Goal: Information Seeking & Learning: Find specific fact

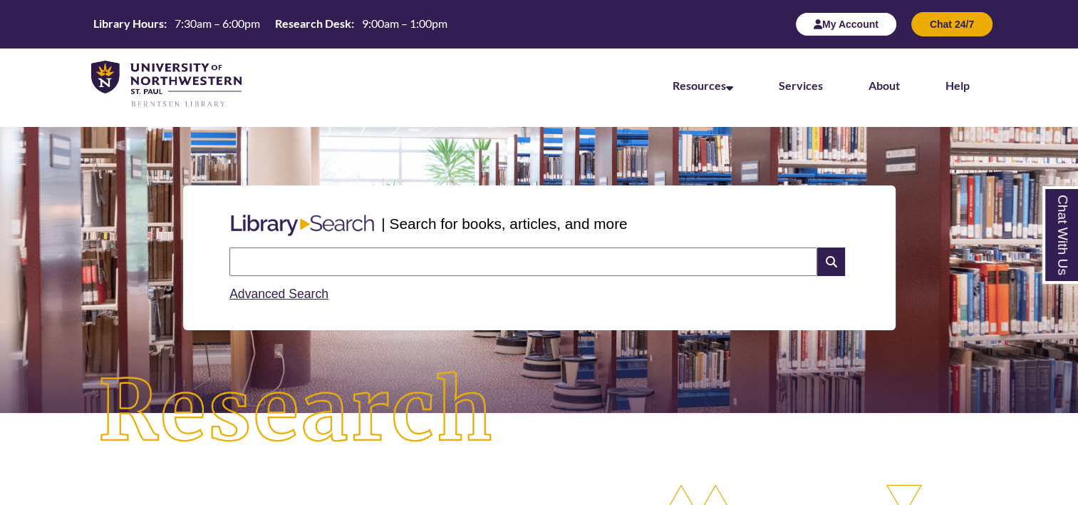
click at [841, 26] on button "My Account" at bounding box center [846, 24] width 102 height 24
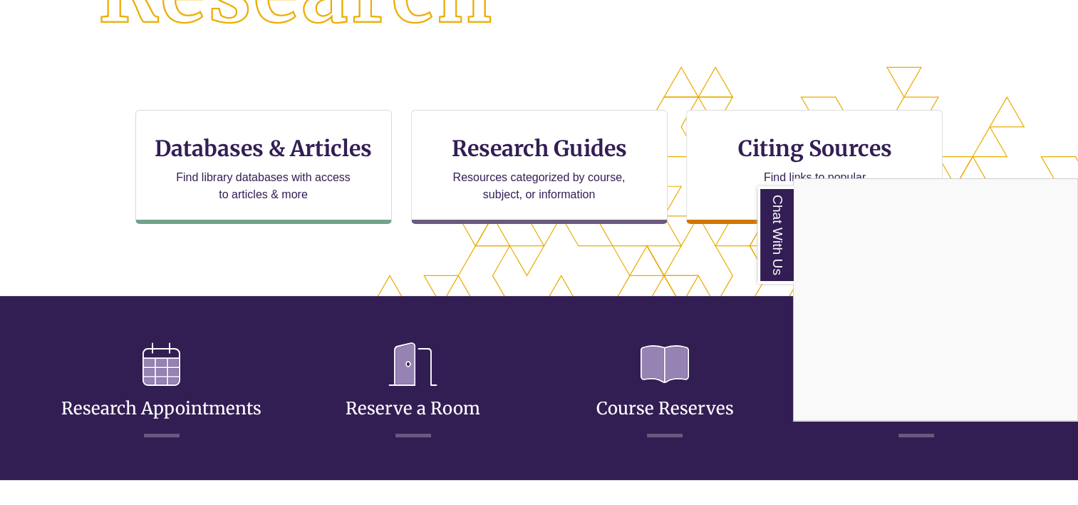
scroll to position [363, 957]
click at [302, 163] on div "Chat With Us" at bounding box center [539, 252] width 1078 height 505
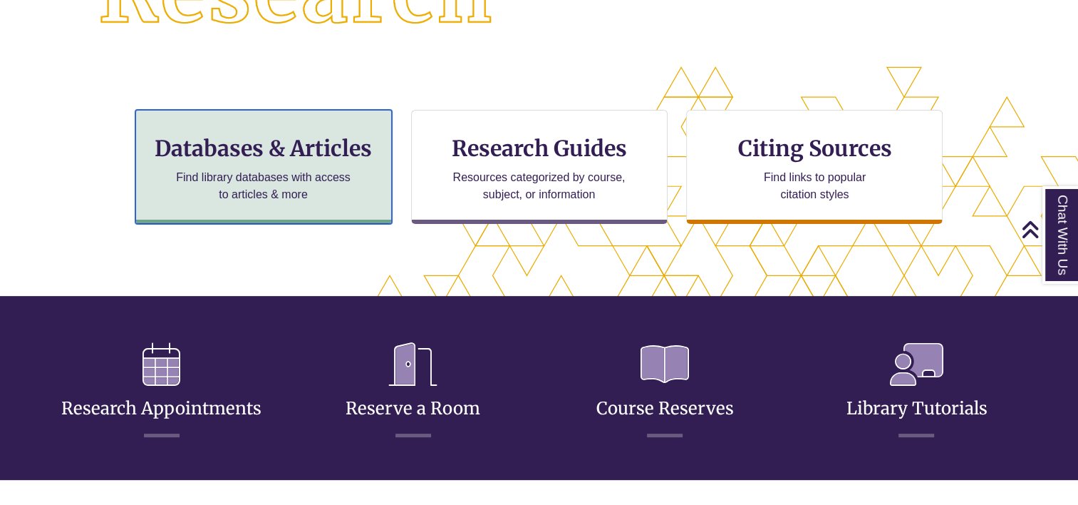
click at [270, 175] on p "Find library databases with access to articles & more" at bounding box center [263, 186] width 186 height 34
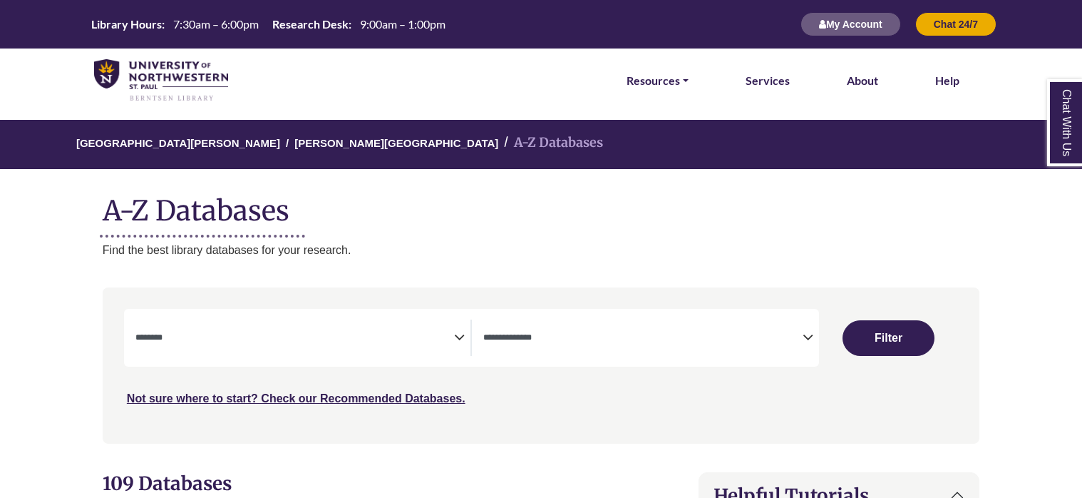
select select "Database Subject Filter"
select select "Database Types Filter"
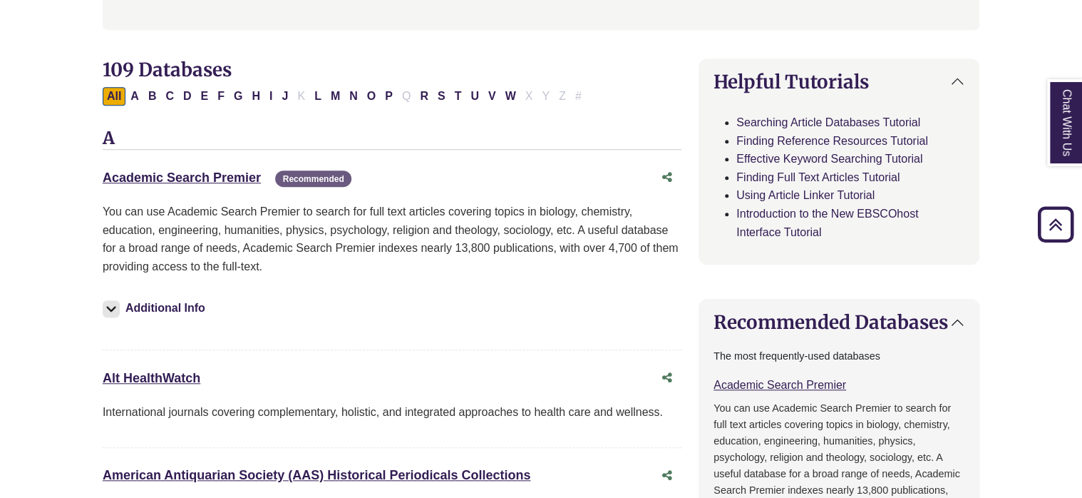
scroll to position [421, 0]
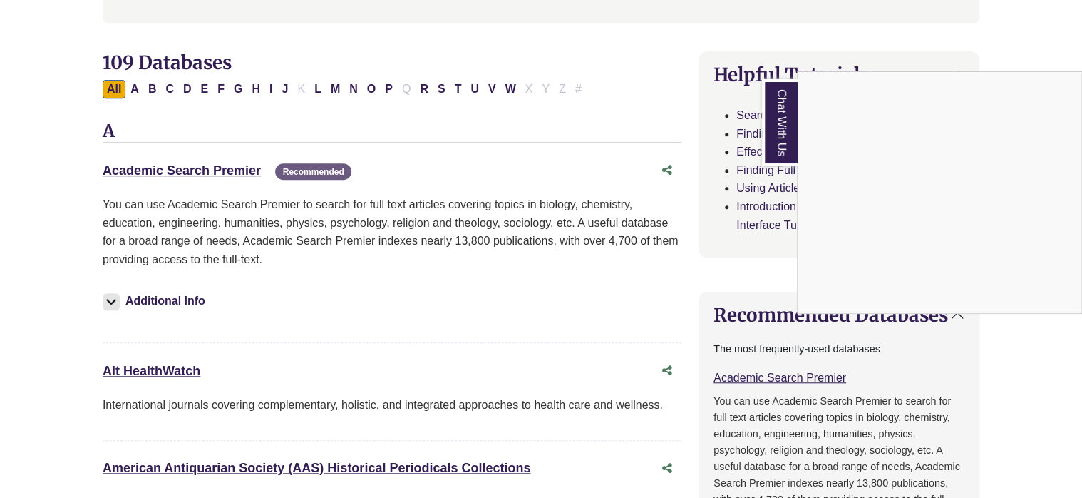
click at [788, 120] on link "Chat With Us" at bounding box center [780, 122] width 36 height 87
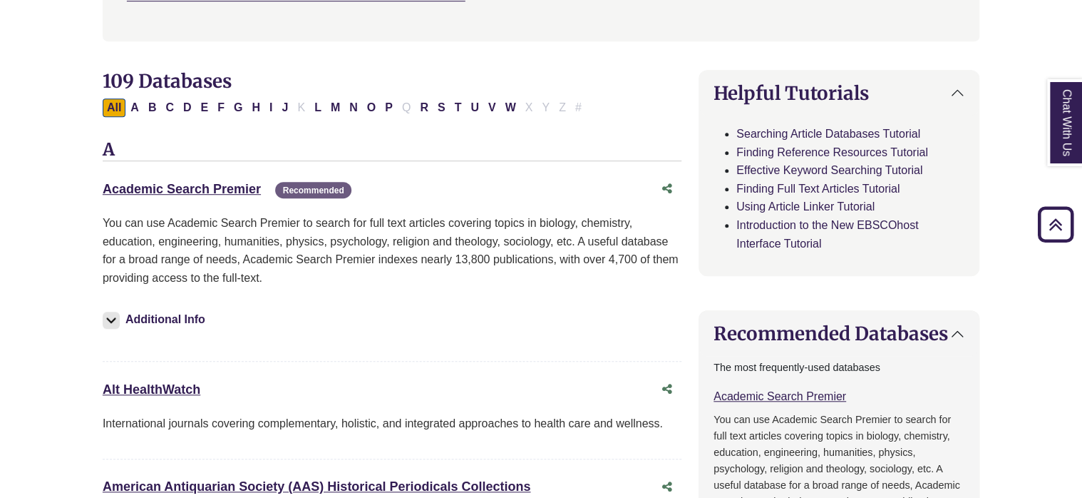
scroll to position [395, 0]
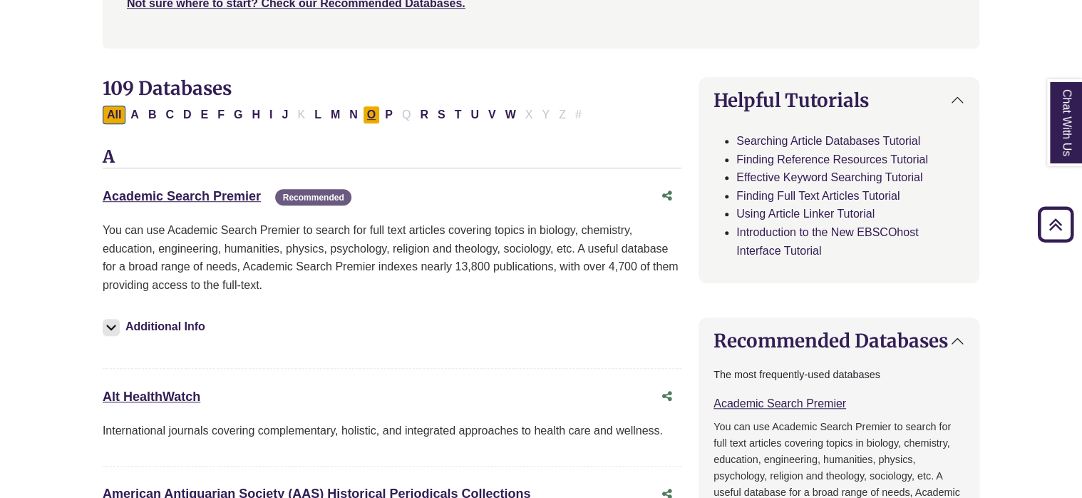
click at [363, 108] on button "O" at bounding box center [371, 114] width 17 height 19
select select "Database Subject Filter"
select select "Database Types Filter"
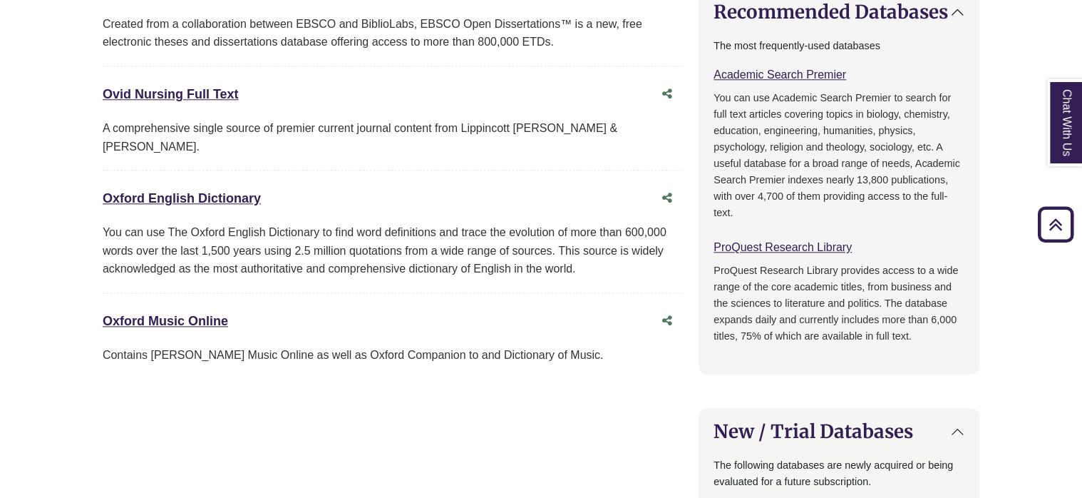
scroll to position [724, 0]
click at [202, 187] on div "Oxford English Dictionary This link opens in a new window" at bounding box center [378, 197] width 550 height 21
click at [197, 190] on link "Oxford English Dictionary This link opens in a new window" at bounding box center [182, 197] width 158 height 14
